Goal: Task Accomplishment & Management: Complete application form

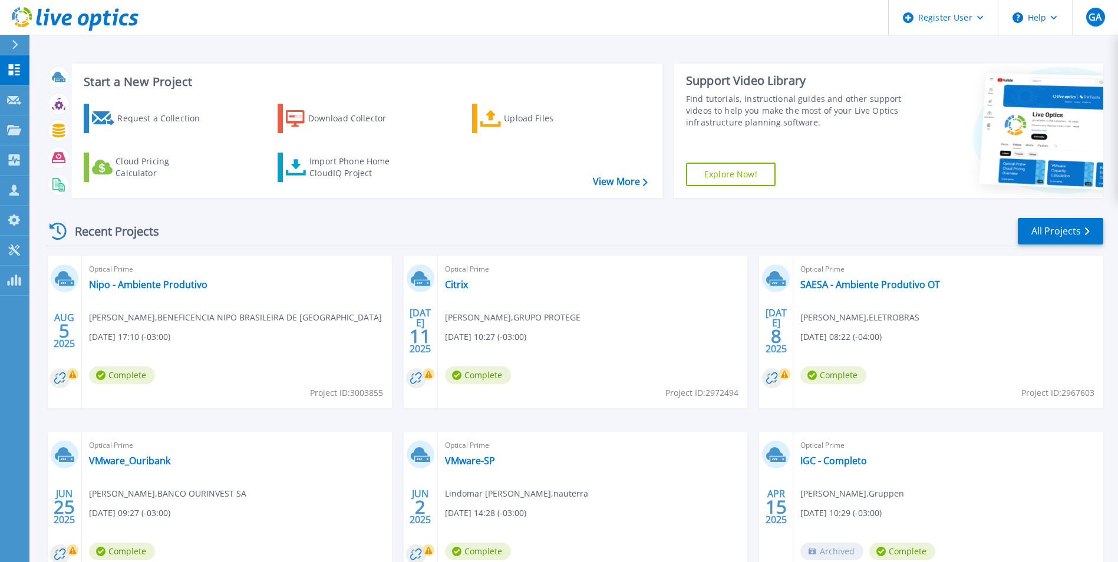
click at [148, 115] on div "Request a Collection" at bounding box center [164, 119] width 94 height 24
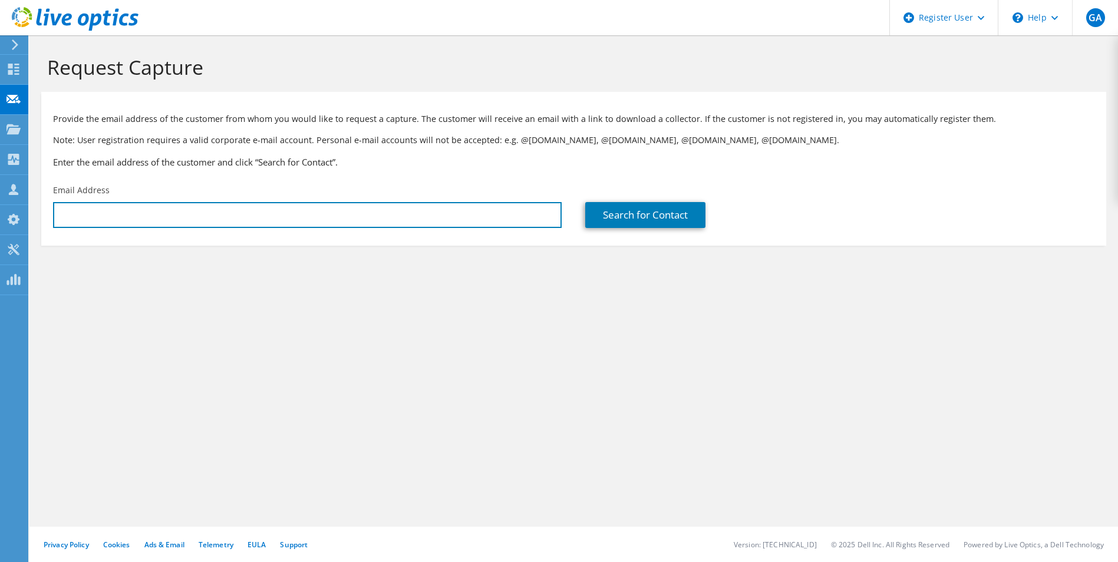
click at [141, 211] on input "text" at bounding box center [307, 215] width 509 height 26
paste input "Murillo Johnny Pereira <murillo.pereira@abcbrasil.com.br>"
type input "murillo.pereira@abcbrasil.com.br"
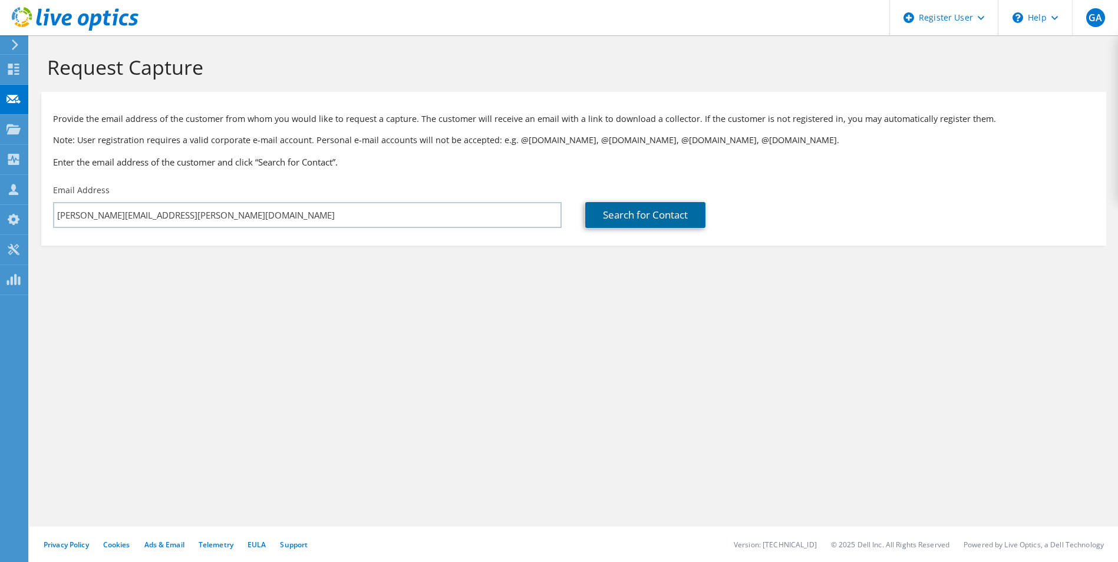
click at [657, 218] on link "Search for Contact" at bounding box center [645, 215] width 120 height 26
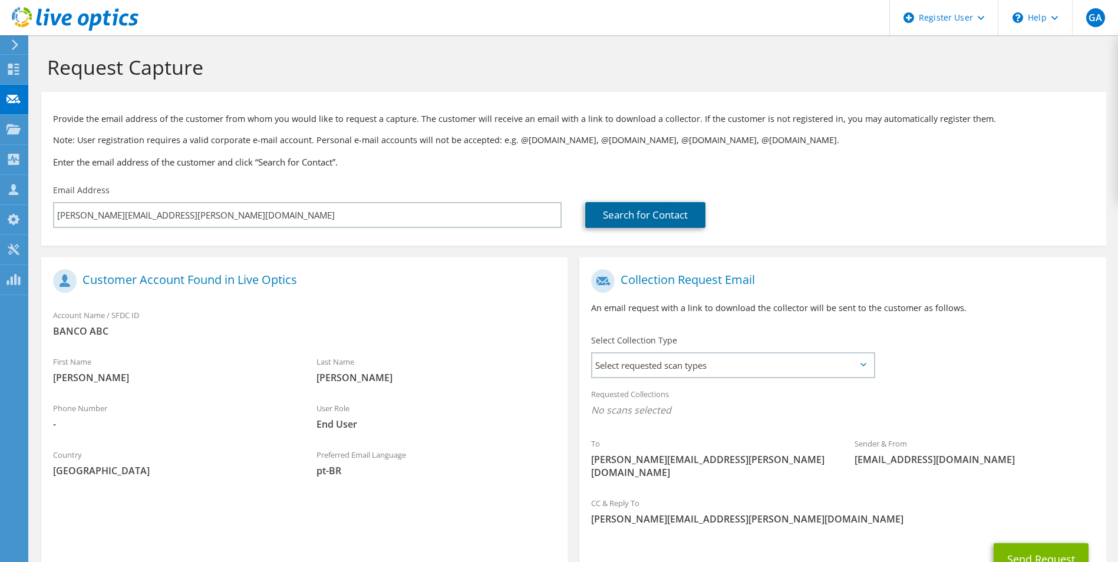
scroll to position [59, 0]
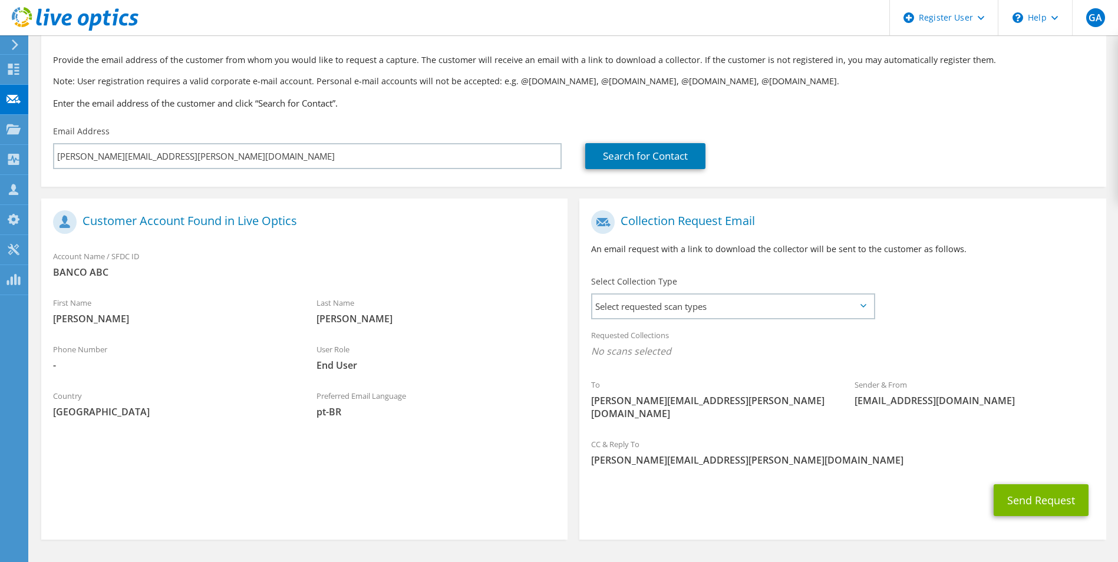
click at [776, 312] on span "Select requested scan types" at bounding box center [733, 307] width 281 height 24
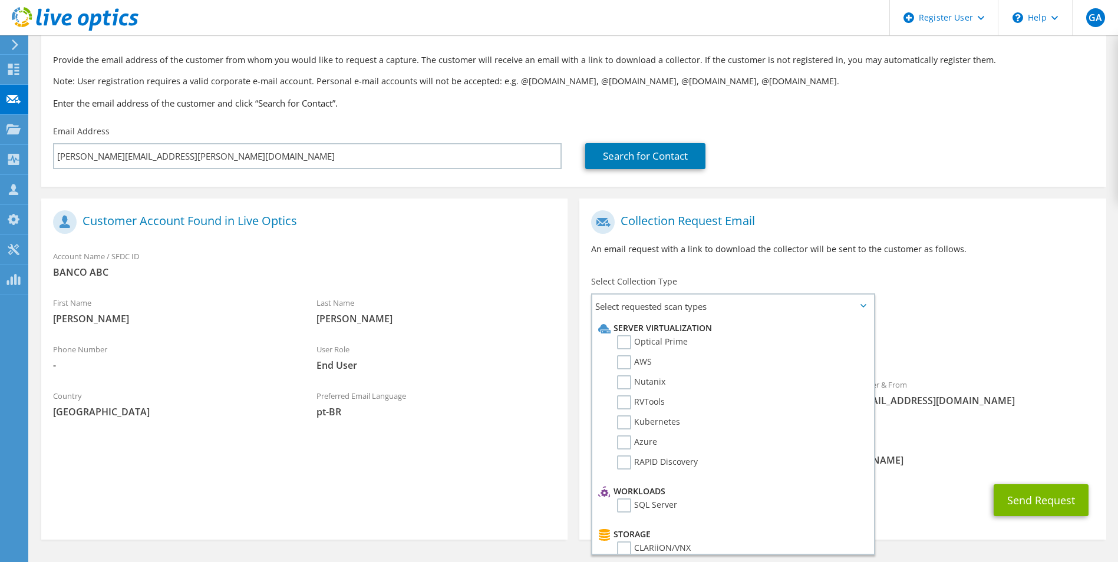
click at [680, 343] on label "Optical Prime" at bounding box center [652, 342] width 71 height 14
click at [0, 0] on input "Optical Prime" at bounding box center [0, 0] width 0 height 0
click at [1015, 327] on div "Requested Collections No scans selected Optical Prime" at bounding box center [843, 346] width 526 height 47
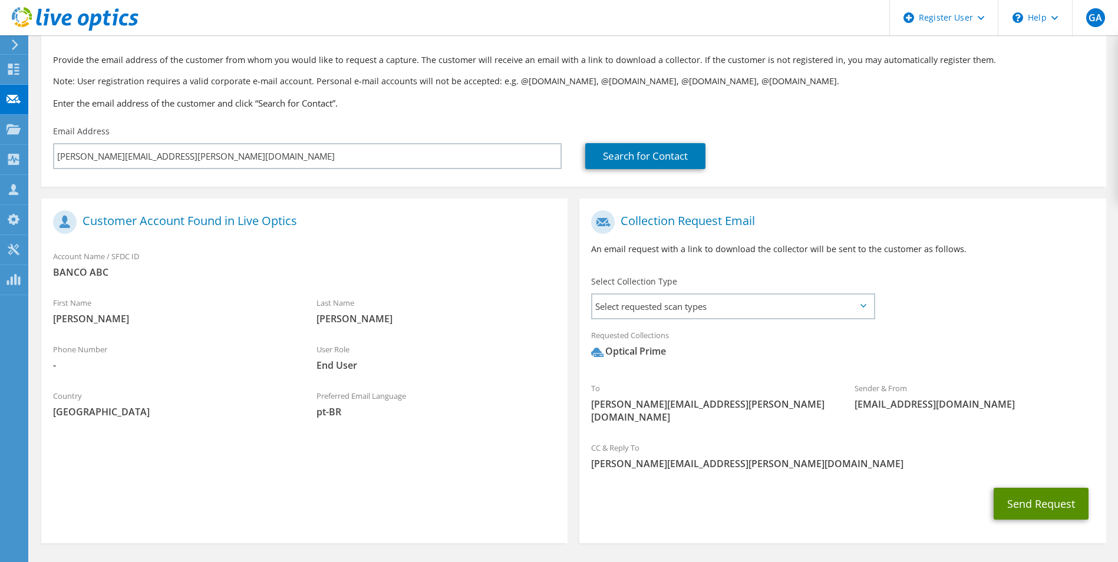
click at [1032, 488] on button "Send Request" at bounding box center [1041, 504] width 95 height 32
